Goal: Task Accomplishment & Management: Manage account settings

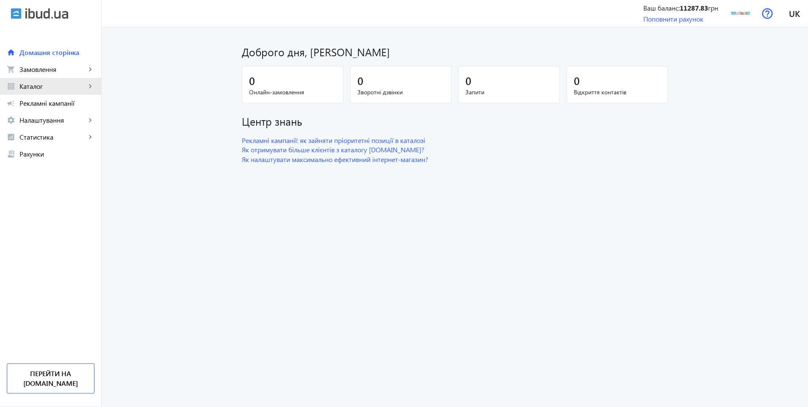
click at [46, 88] on span "Каталог" at bounding box center [52, 86] width 66 height 8
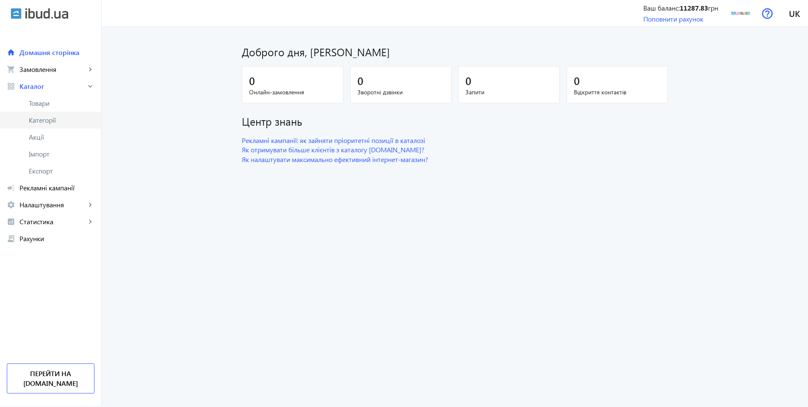
click at [46, 121] on span "Категорії" at bounding box center [62, 120] width 66 height 8
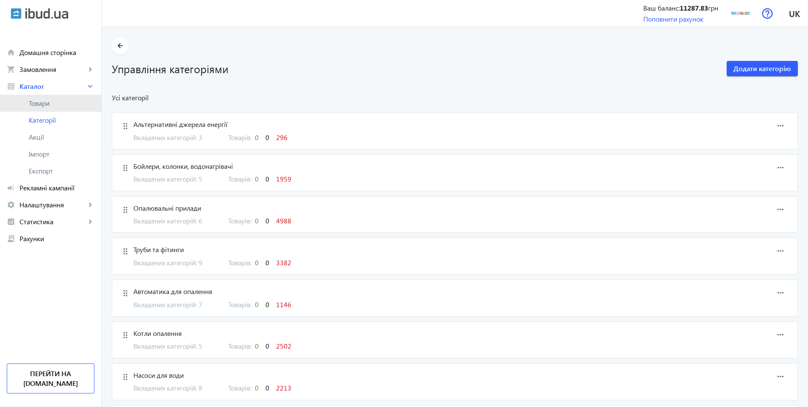
click at [48, 104] on span "Товари" at bounding box center [62, 103] width 66 height 8
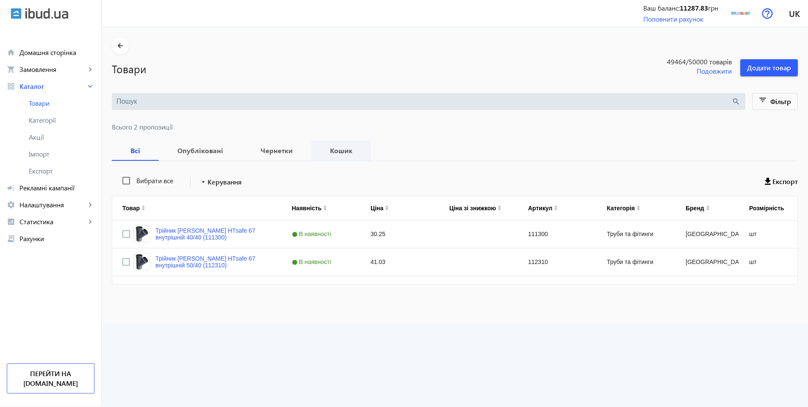
click at [328, 153] on b "Кошик" at bounding box center [340, 150] width 39 height 7
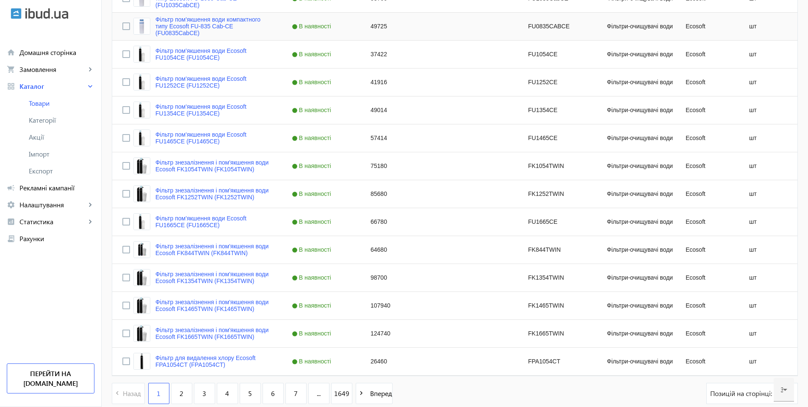
scroll to position [727, 0]
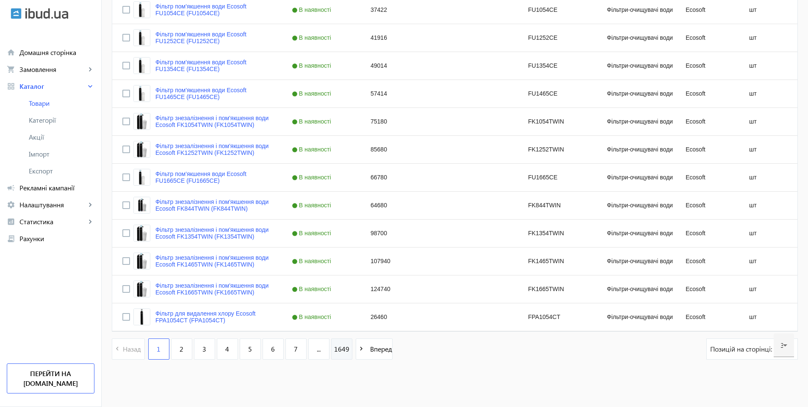
click at [334, 348] on span "1649" at bounding box center [341, 349] width 15 height 9
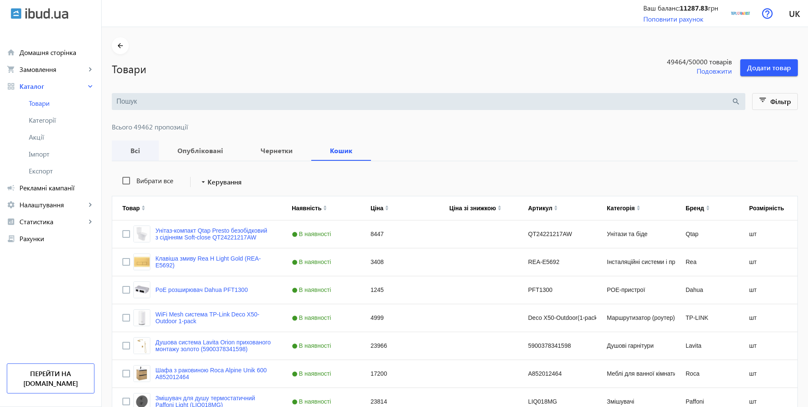
click at [130, 149] on b "Всі" at bounding box center [135, 150] width 27 height 7
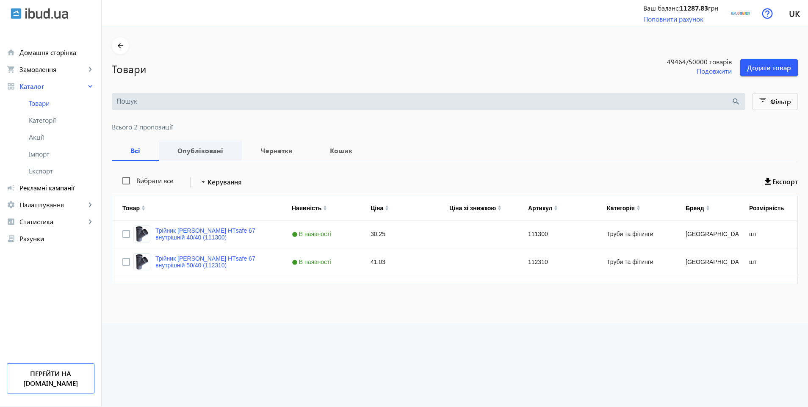
click at [178, 148] on b "Опубліковані" at bounding box center [200, 150] width 63 height 7
click at [268, 154] on b "Чернетки" at bounding box center [276, 150] width 49 height 7
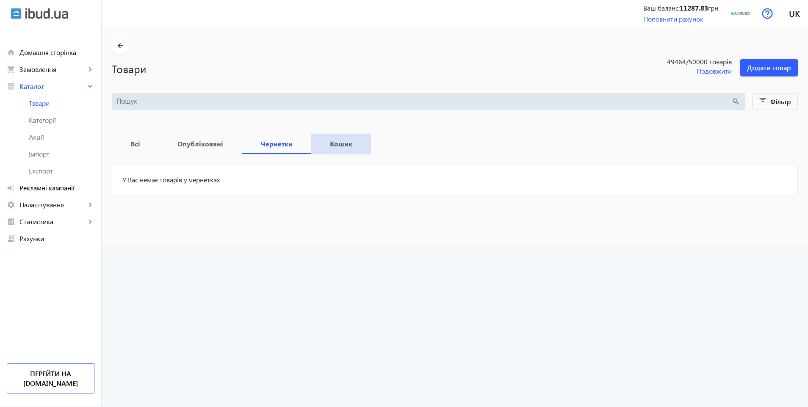
click at [332, 150] on span "Кошик" at bounding box center [340, 144] width 39 height 20
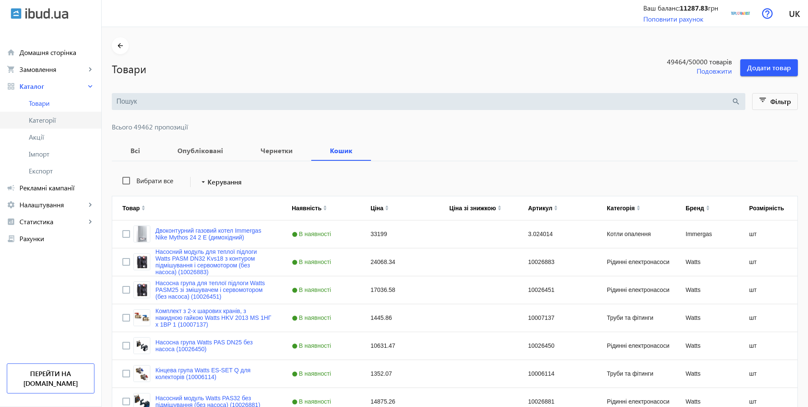
click at [44, 121] on span "Категорії" at bounding box center [62, 120] width 66 height 8
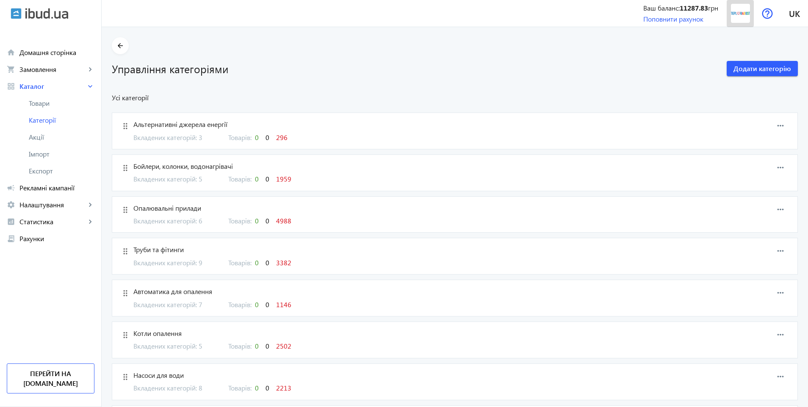
click at [733, 13] on img at bounding box center [740, 13] width 19 height 19
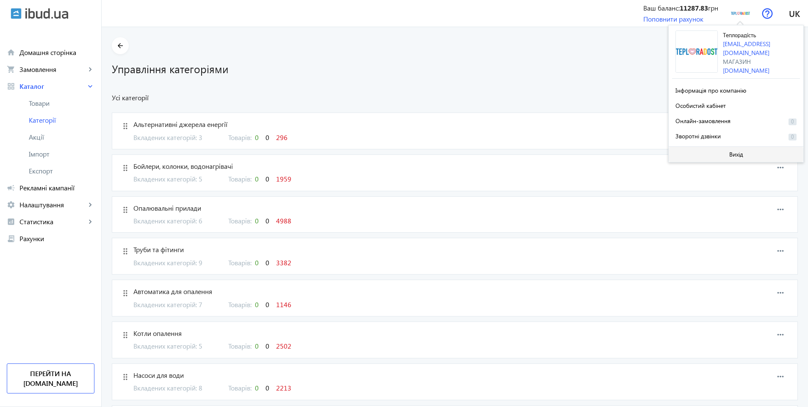
click at [708, 151] on span at bounding box center [735, 154] width 135 height 20
